Goal: Information Seeking & Learning: Learn about a topic

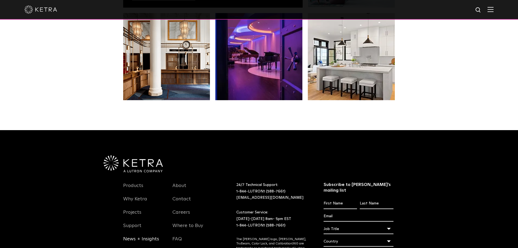
scroll to position [1144, 0]
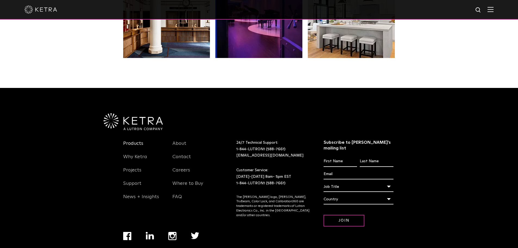
click at [135, 140] on link "Products" at bounding box center [133, 146] width 20 height 13
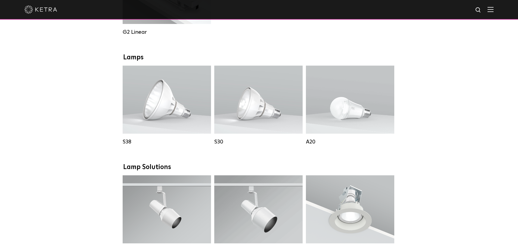
scroll to position [381, 0]
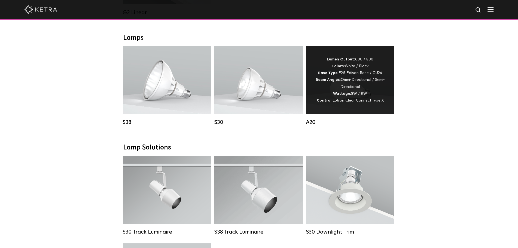
click at [352, 99] on div "Lumen Output: 600 / 800 Colors: White / Black Base Type: E26 Edison Base / GU24…" at bounding box center [350, 80] width 72 height 48
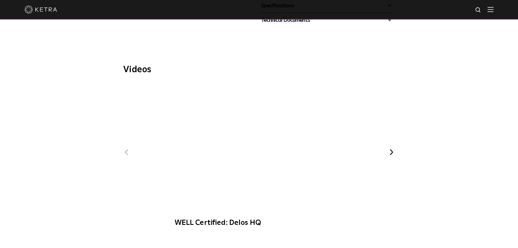
scroll to position [245, 0]
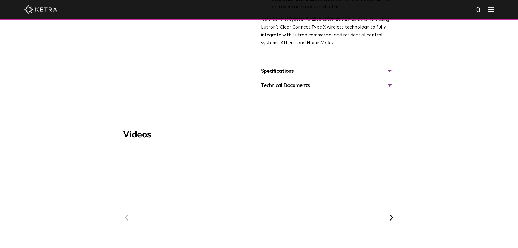
click at [273, 67] on div "Specifications" at bounding box center [327, 71] width 132 height 9
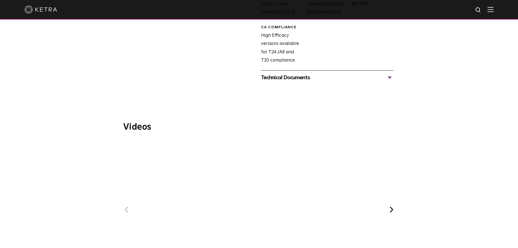
scroll to position [239, 0]
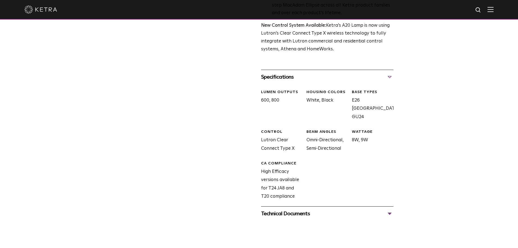
click at [392, 209] on div "Technical Documents" at bounding box center [327, 213] width 132 height 9
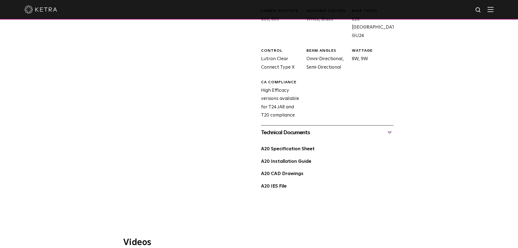
scroll to position [320, 0]
drag, startPoint x: 283, startPoint y: 141, endPoint x: 294, endPoint y: 141, distance: 11.4
click at [283, 146] on link "A20 Specification Sheet" at bounding box center [288, 148] width 54 height 5
